Goal: Task Accomplishment & Management: Manage account settings

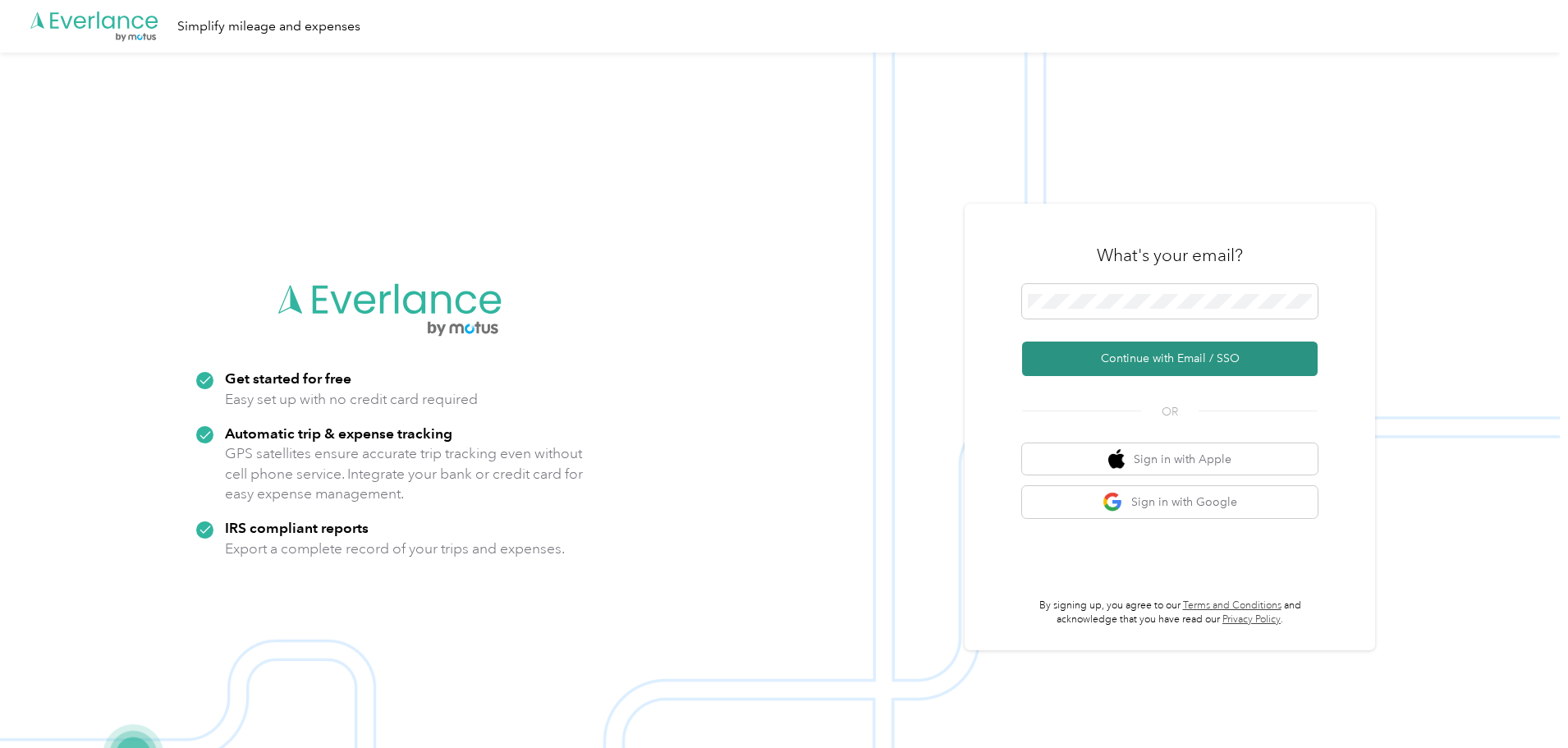
drag, startPoint x: 1183, startPoint y: 359, endPoint x: 1223, endPoint y: 364, distance: 40.3
click at [1184, 359] on button "Continue with Email / SSO" at bounding box center [1170, 358] width 296 height 34
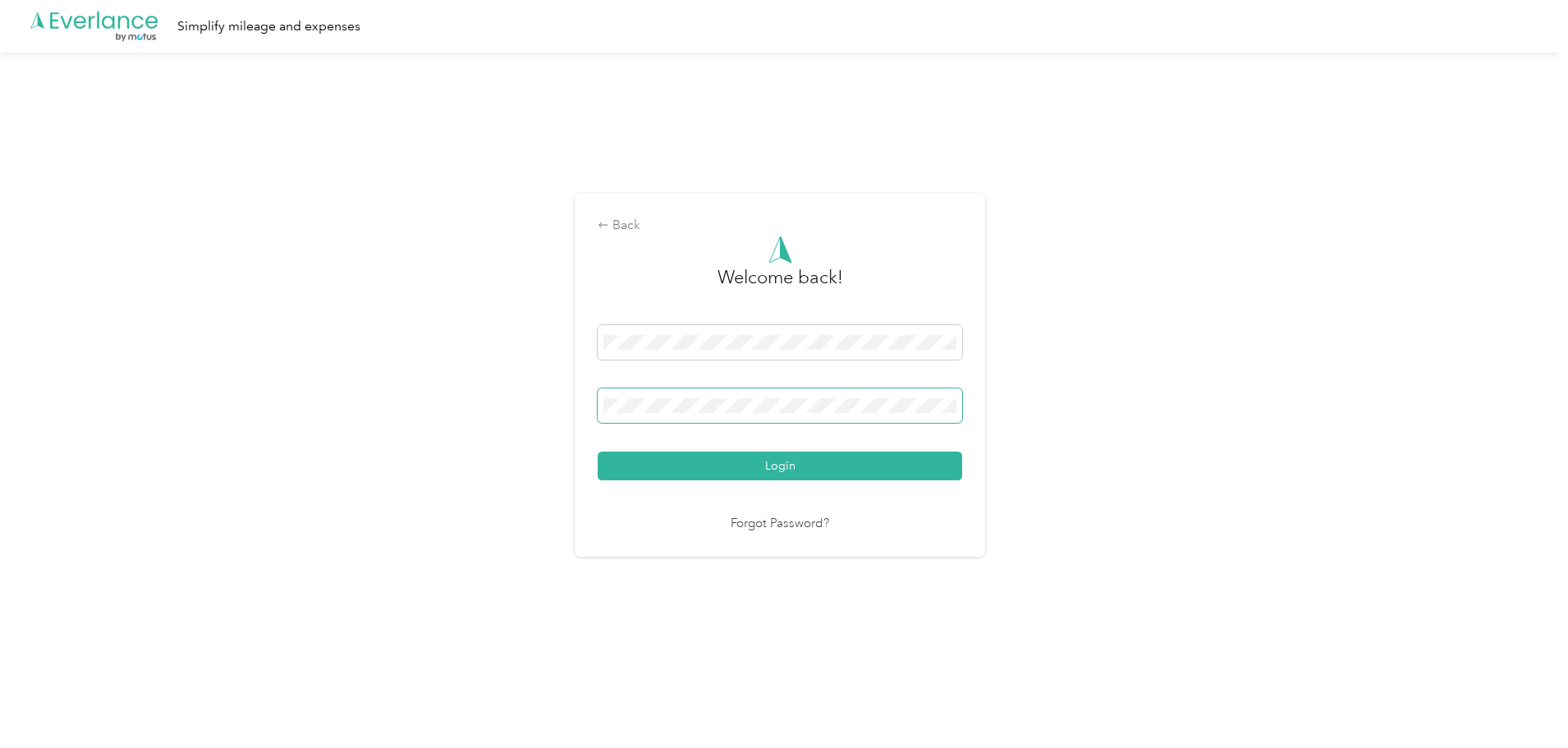
click at [655, 414] on span at bounding box center [779, 405] width 365 height 34
click at [775, 462] on button "Login" at bounding box center [779, 465] width 365 height 29
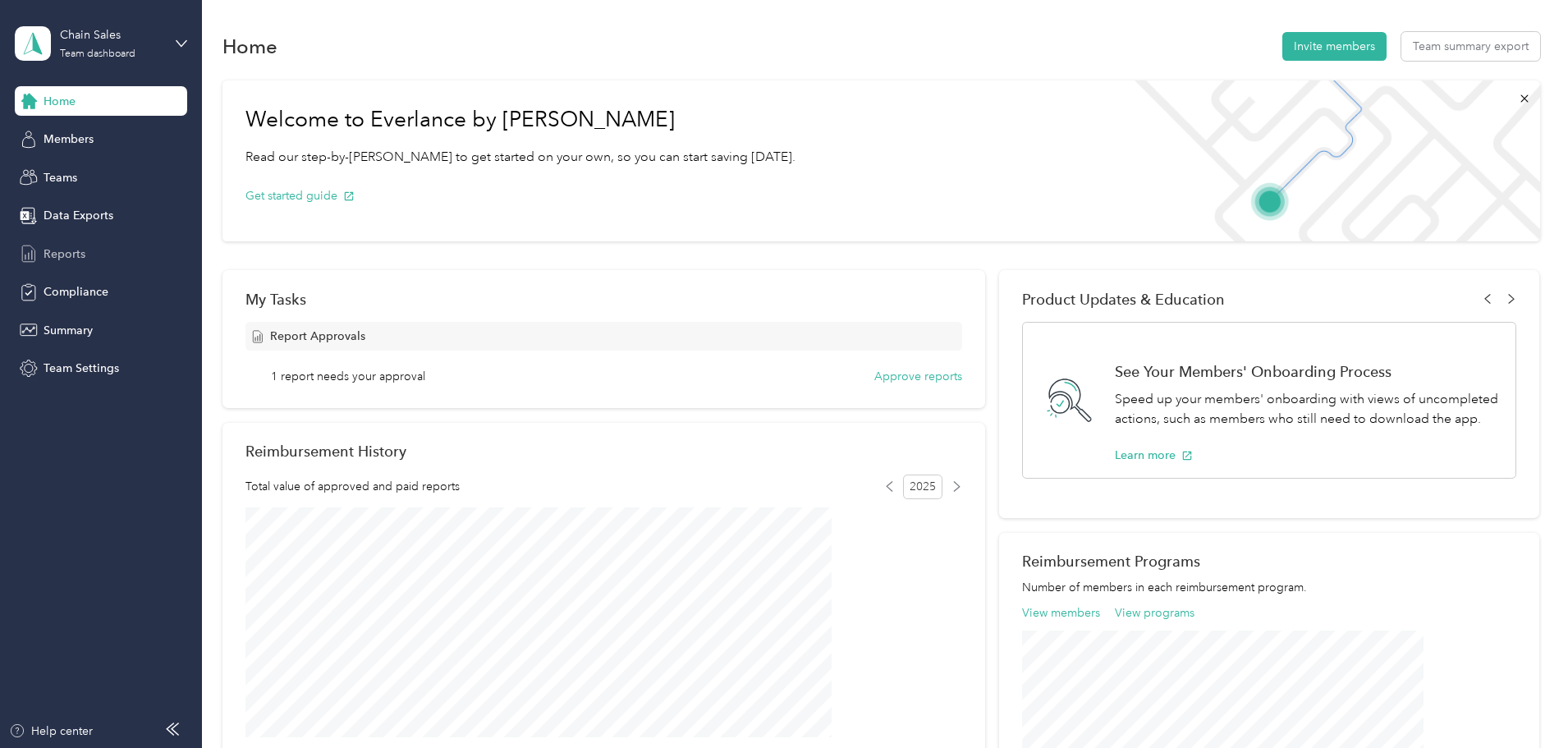
click at [59, 253] on span "Reports" at bounding box center [65, 255] width 42 height 17
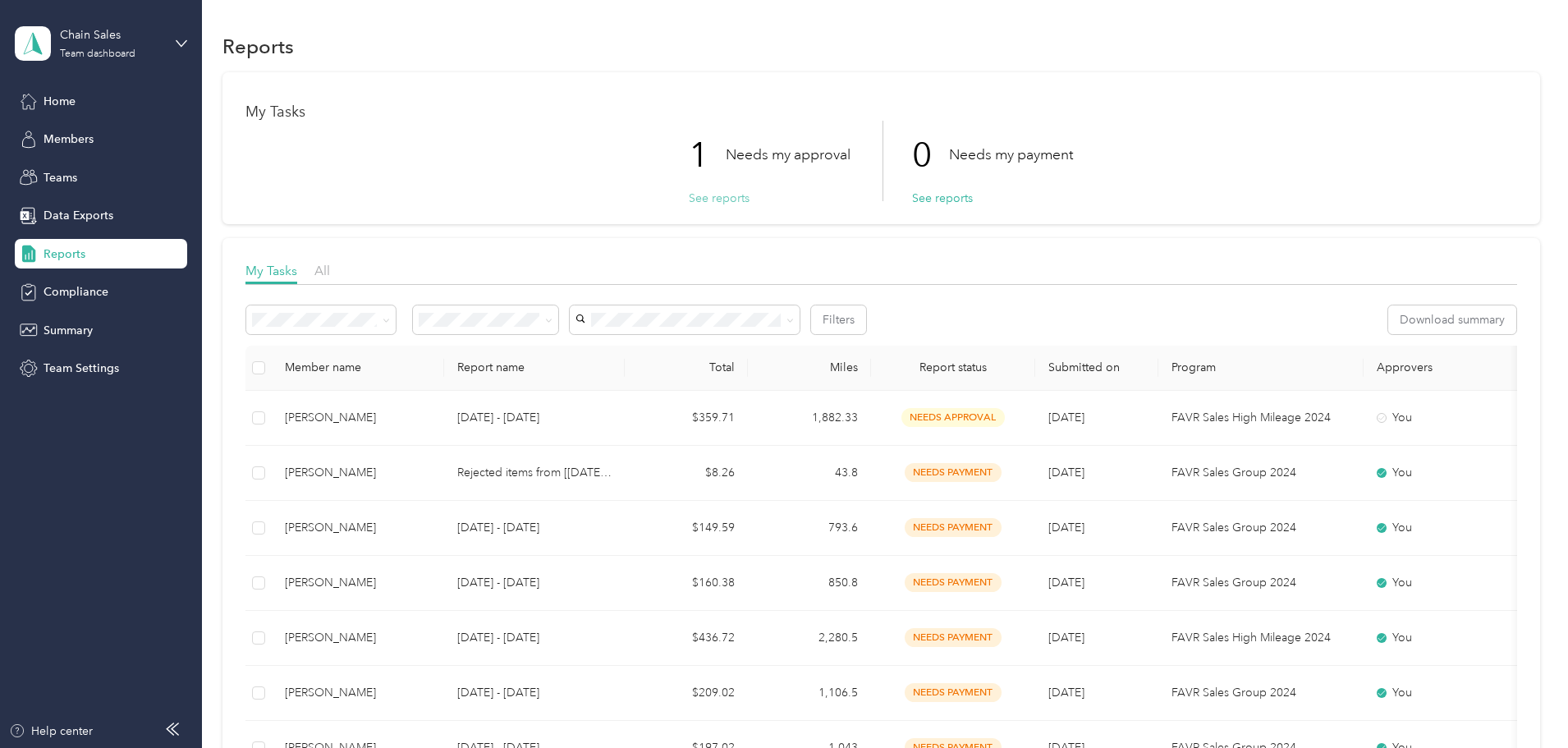
click at [706, 196] on button "See reports" at bounding box center [719, 199] width 60 height 17
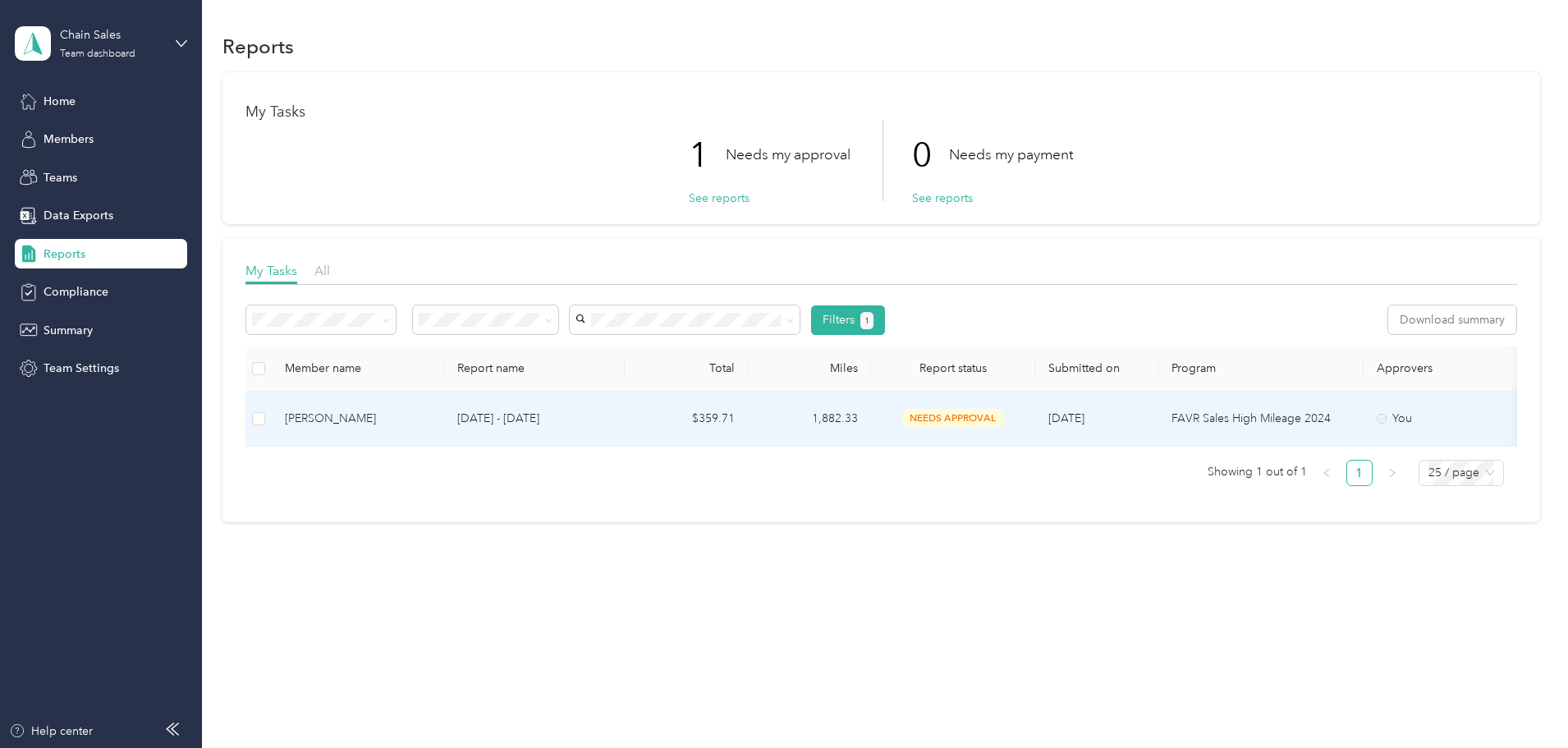
click at [431, 417] on div "[PERSON_NAME]" at bounding box center [358, 418] width 146 height 18
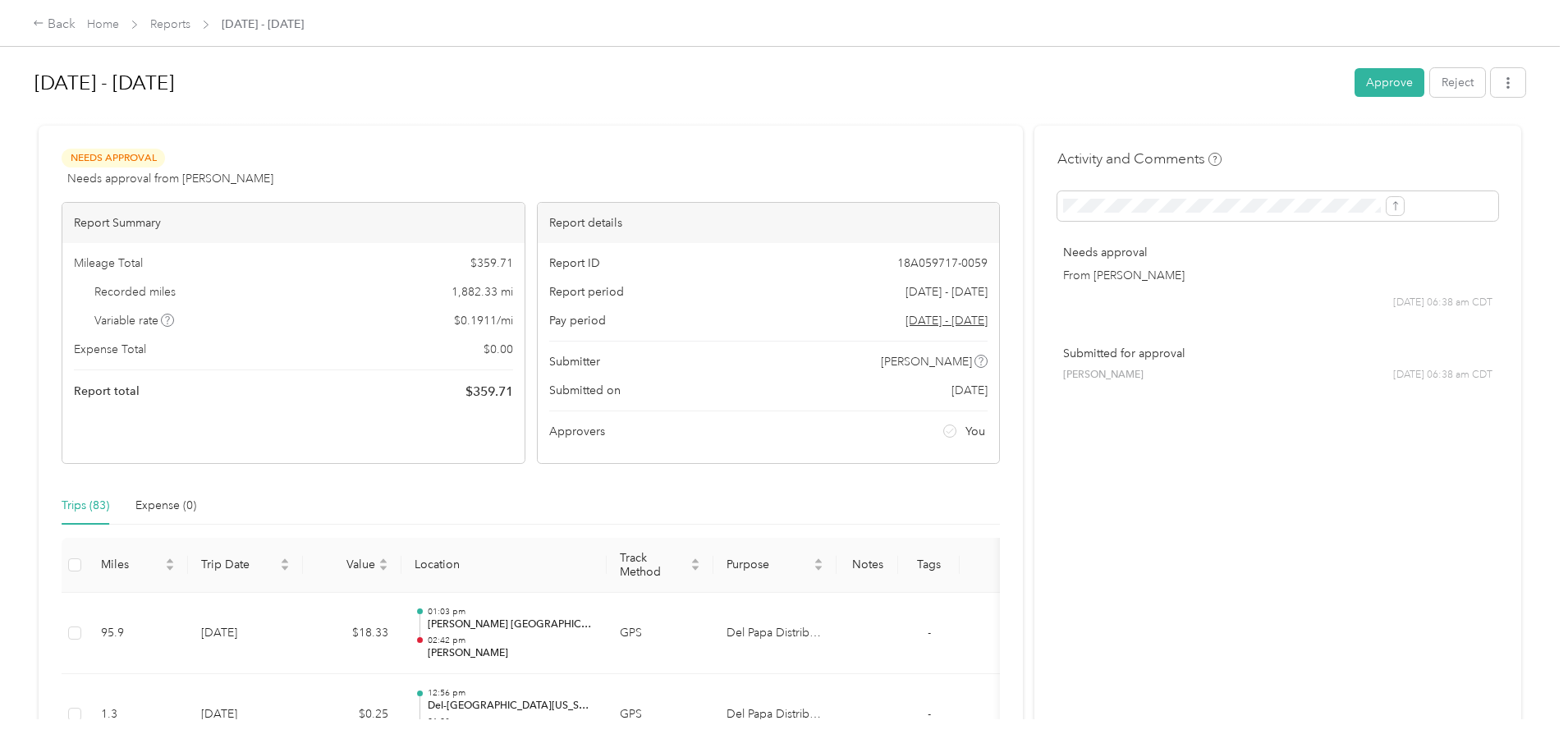
click at [1355, 81] on button "Approve" at bounding box center [1390, 82] width 70 height 29
